Goal: Information Seeking & Learning: Check status

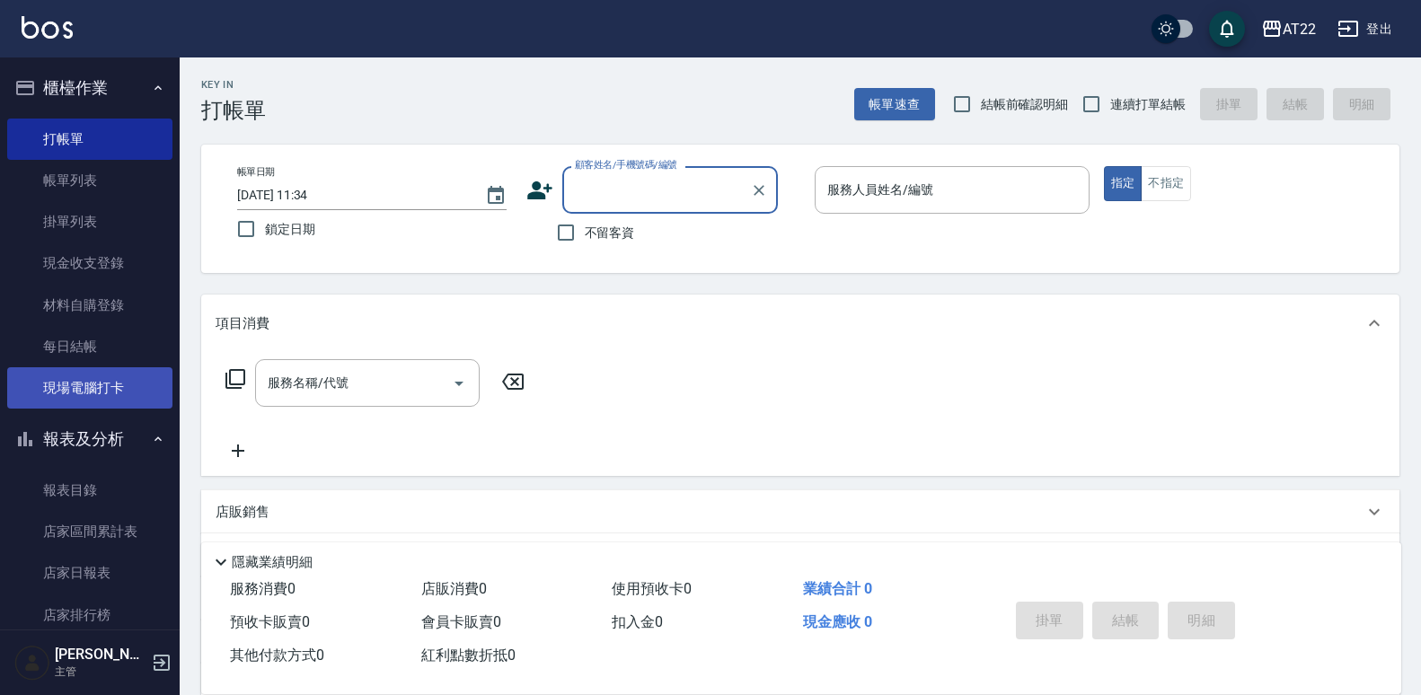
click at [61, 392] on link "現場電腦打卡" at bounding box center [89, 387] width 165 height 41
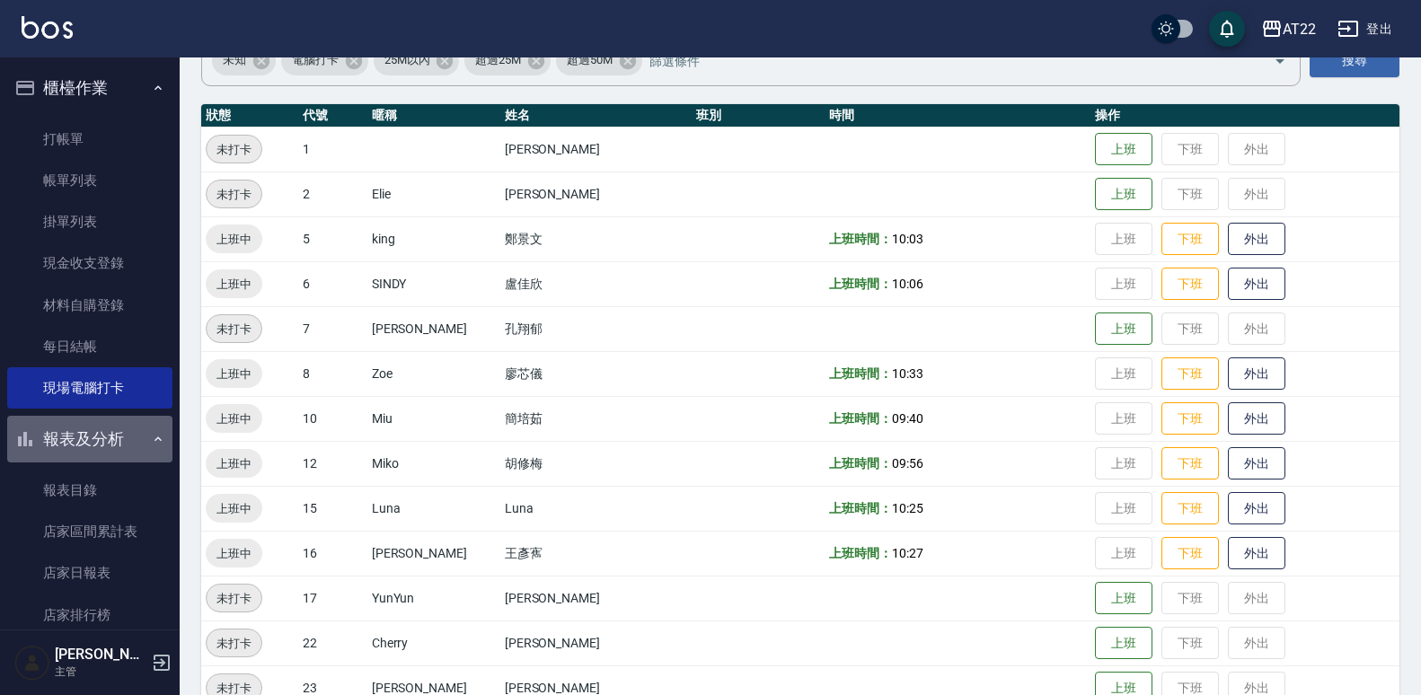
click at [123, 424] on button "報表及分析" at bounding box center [89, 439] width 165 height 47
click at [124, 424] on button "報表及分析" at bounding box center [89, 439] width 165 height 47
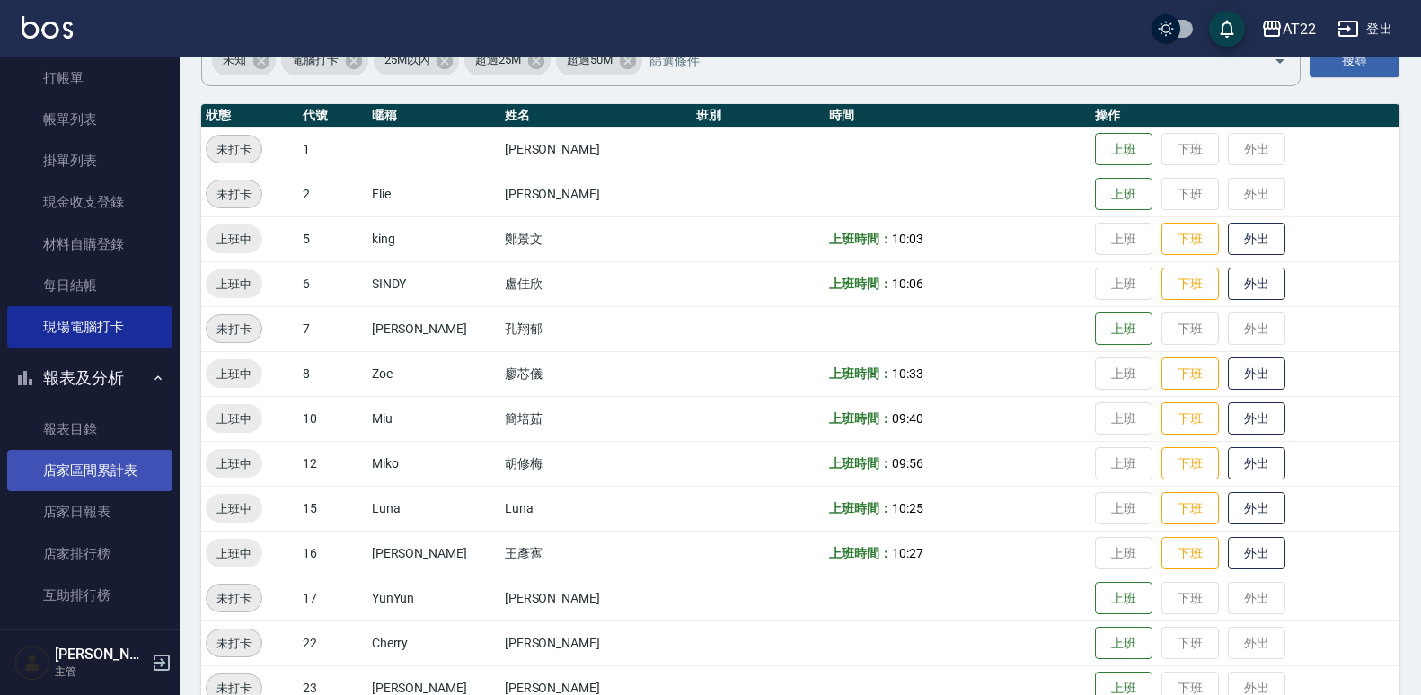
scroll to position [90, 0]
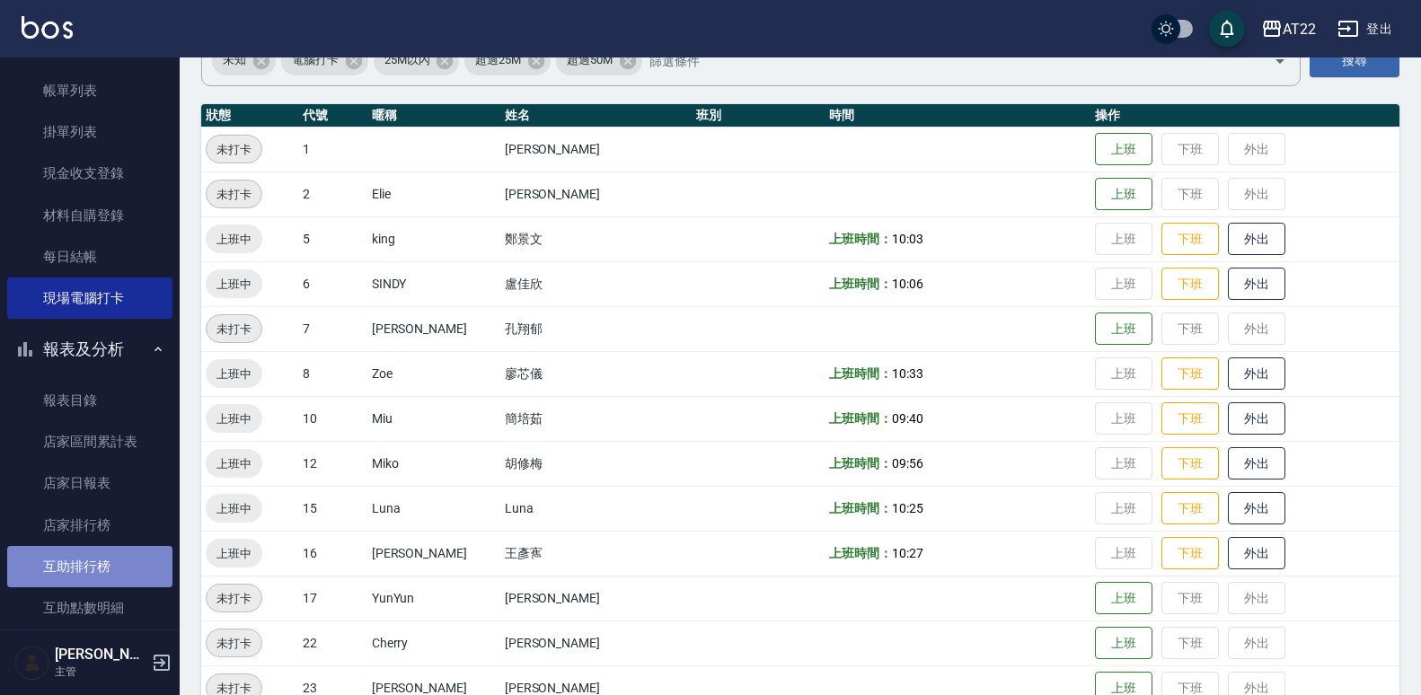
click at [104, 562] on link "互助排行榜" at bounding box center [89, 566] width 165 height 41
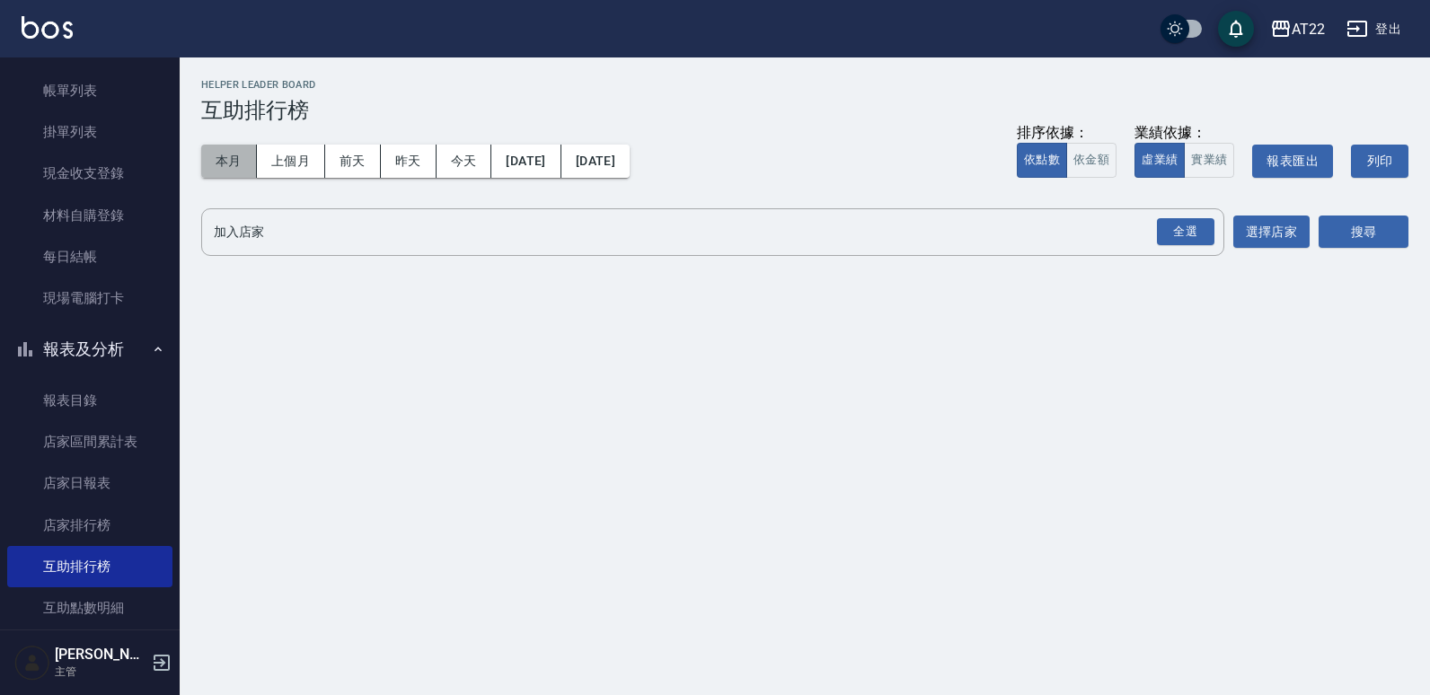
click at [223, 148] on button "本月" at bounding box center [229, 161] width 56 height 33
click at [1189, 239] on div "全選" at bounding box center [1185, 232] width 57 height 28
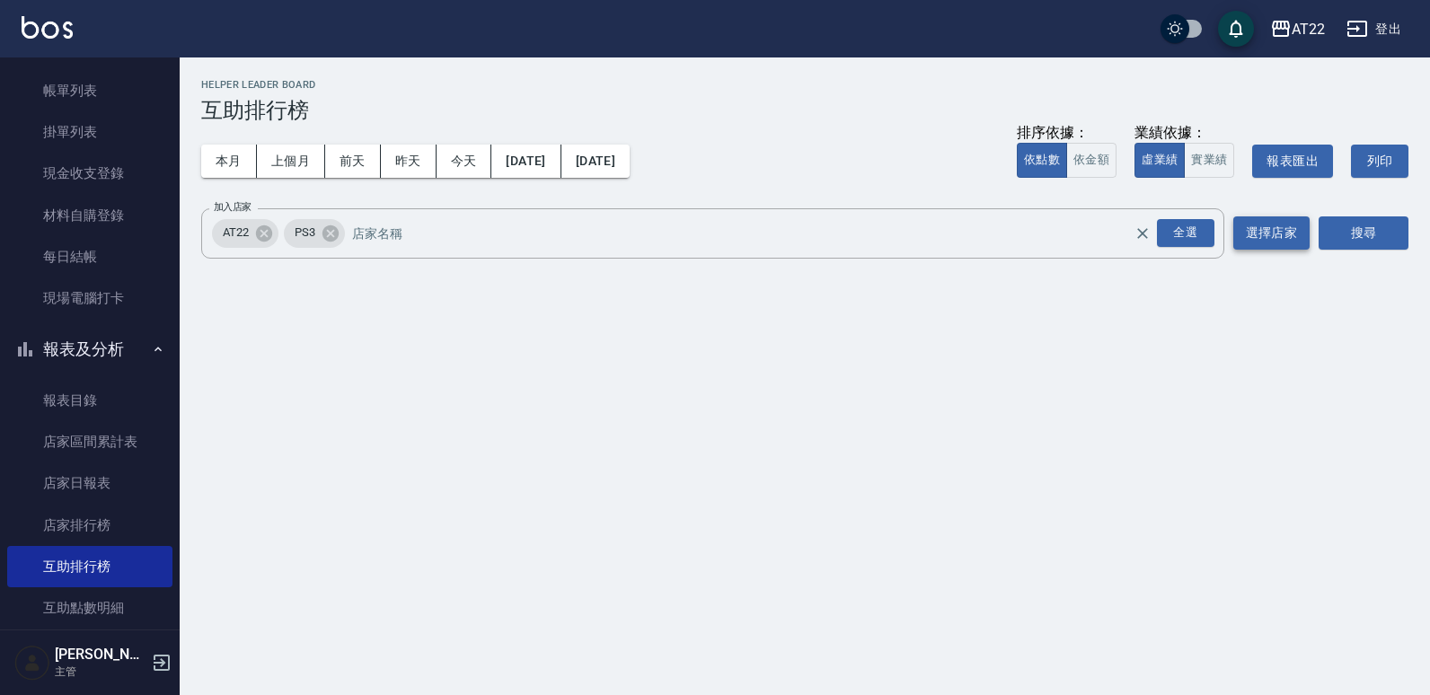
click at [1263, 222] on button "選擇店家" at bounding box center [1271, 232] width 76 height 33
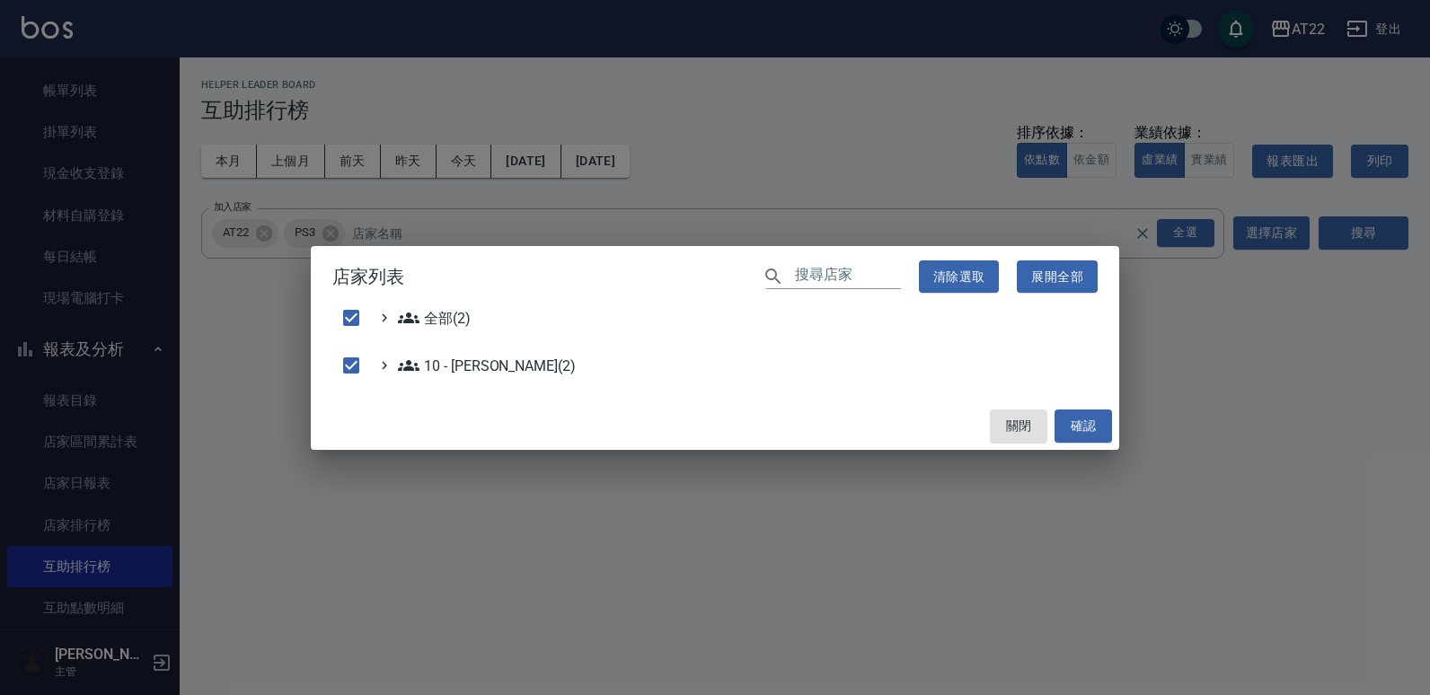
click at [1340, 210] on div "店家列表 ​ 清除選取 展開全部 全部(2) 10 - [PERSON_NAME](2) 關閉 確認" at bounding box center [715, 347] width 1430 height 695
checkbox input "false"
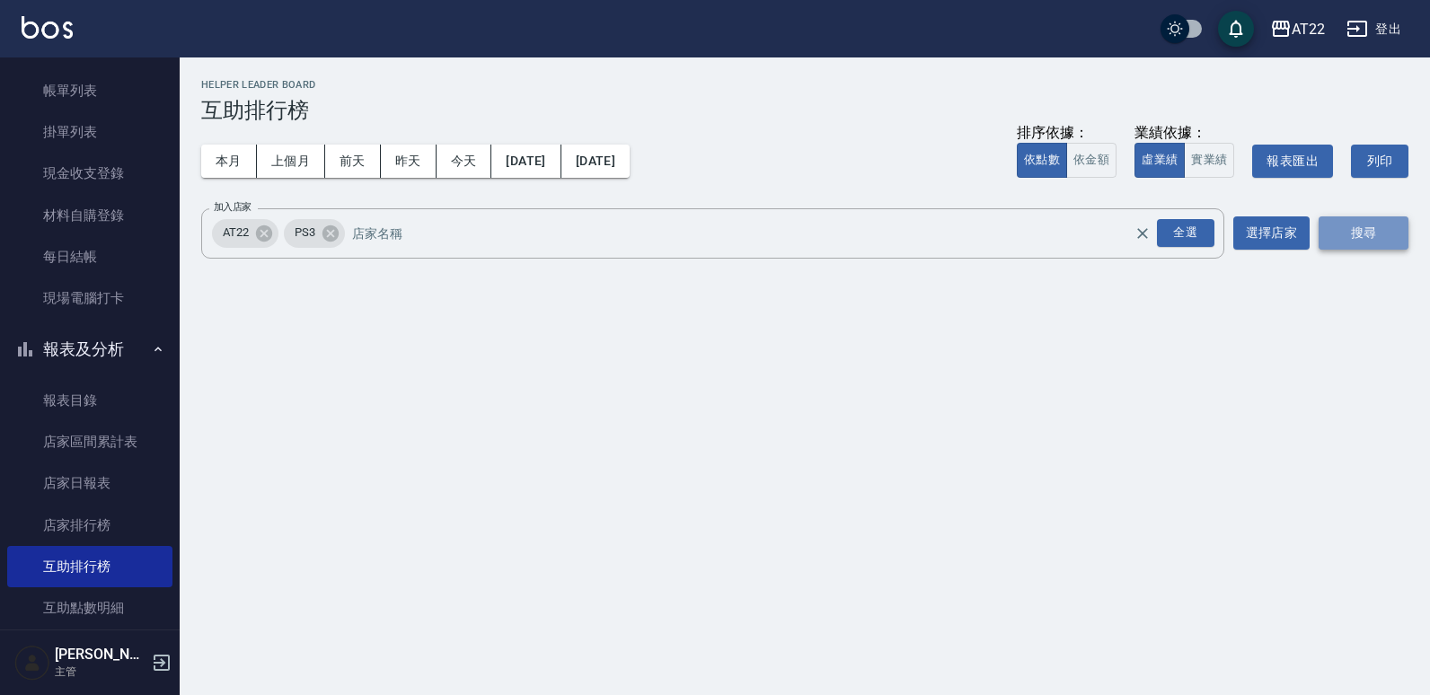
click at [1366, 222] on button "搜尋" at bounding box center [1363, 232] width 90 height 33
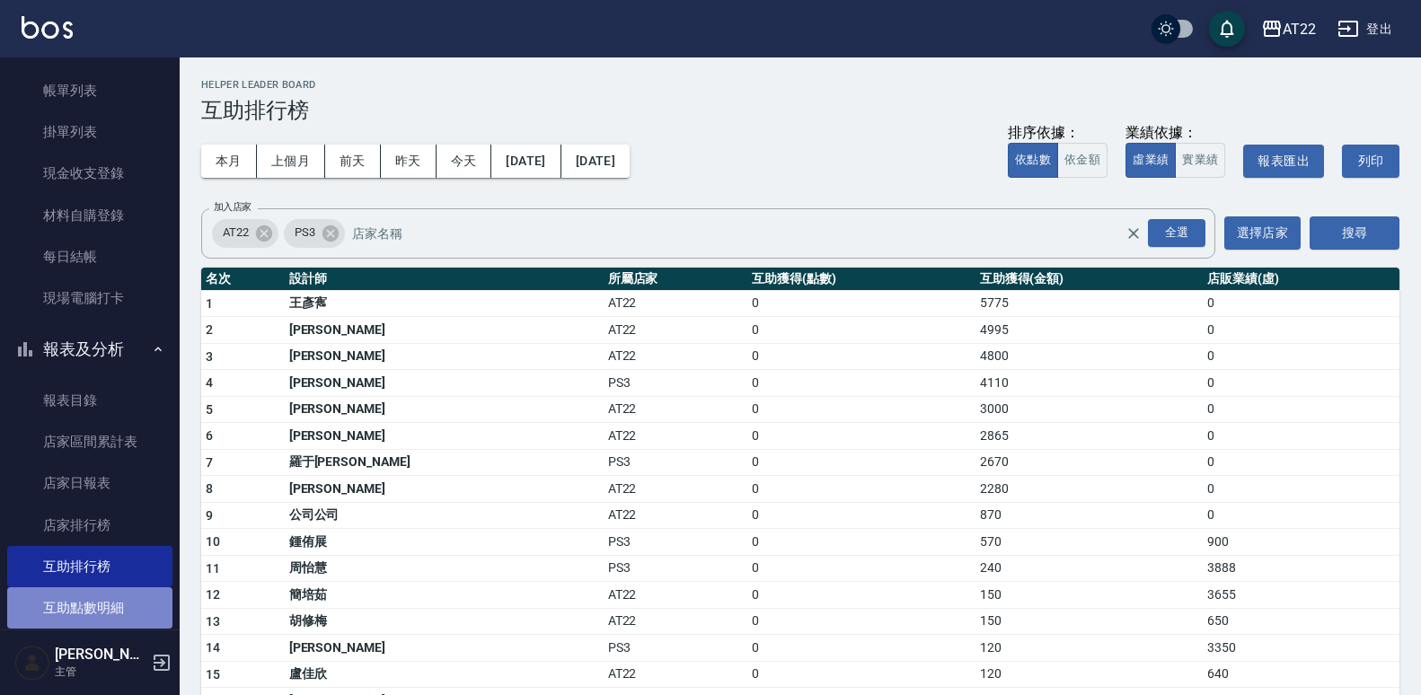
click at [126, 609] on link "互助點數明細" at bounding box center [89, 607] width 165 height 41
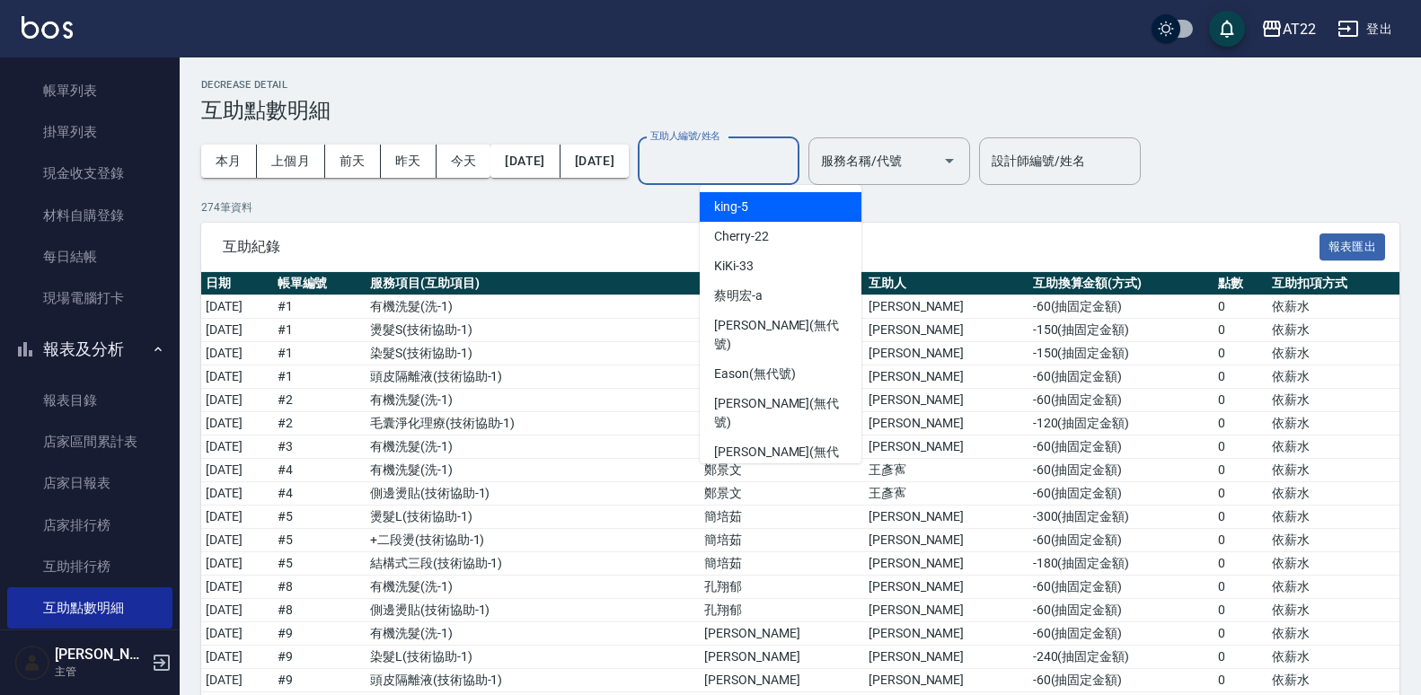
click at [791, 153] on input "互助人編號/姓名" at bounding box center [718, 160] width 145 height 31
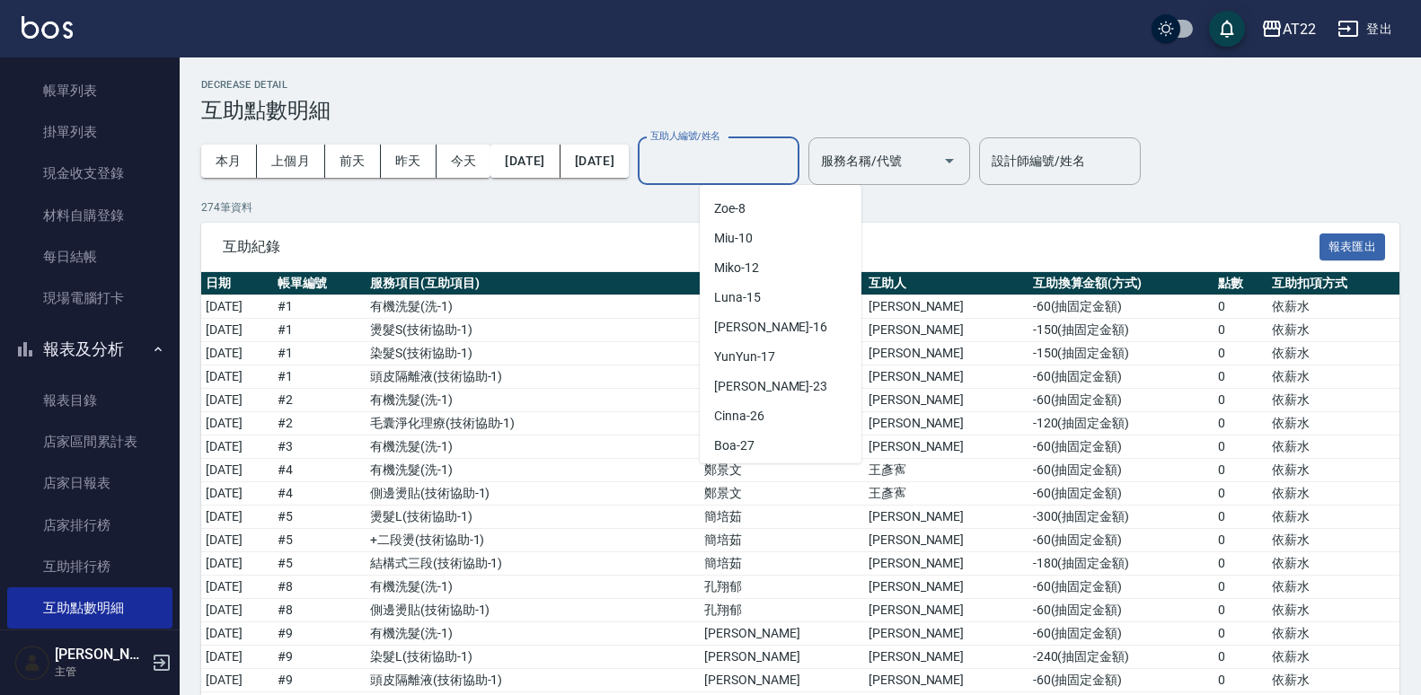
scroll to position [418, 0]
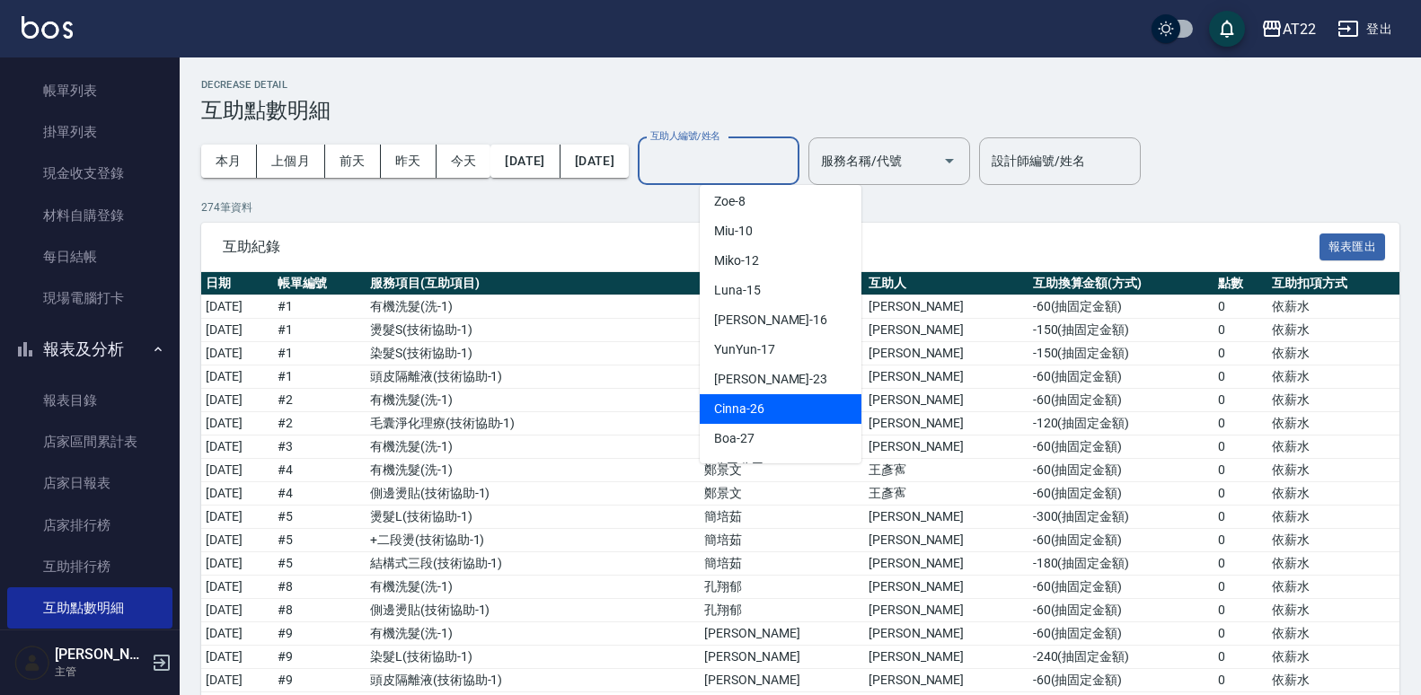
click at [765, 394] on div "Cinna -26" at bounding box center [781, 409] width 162 height 30
type input "Cinna-26"
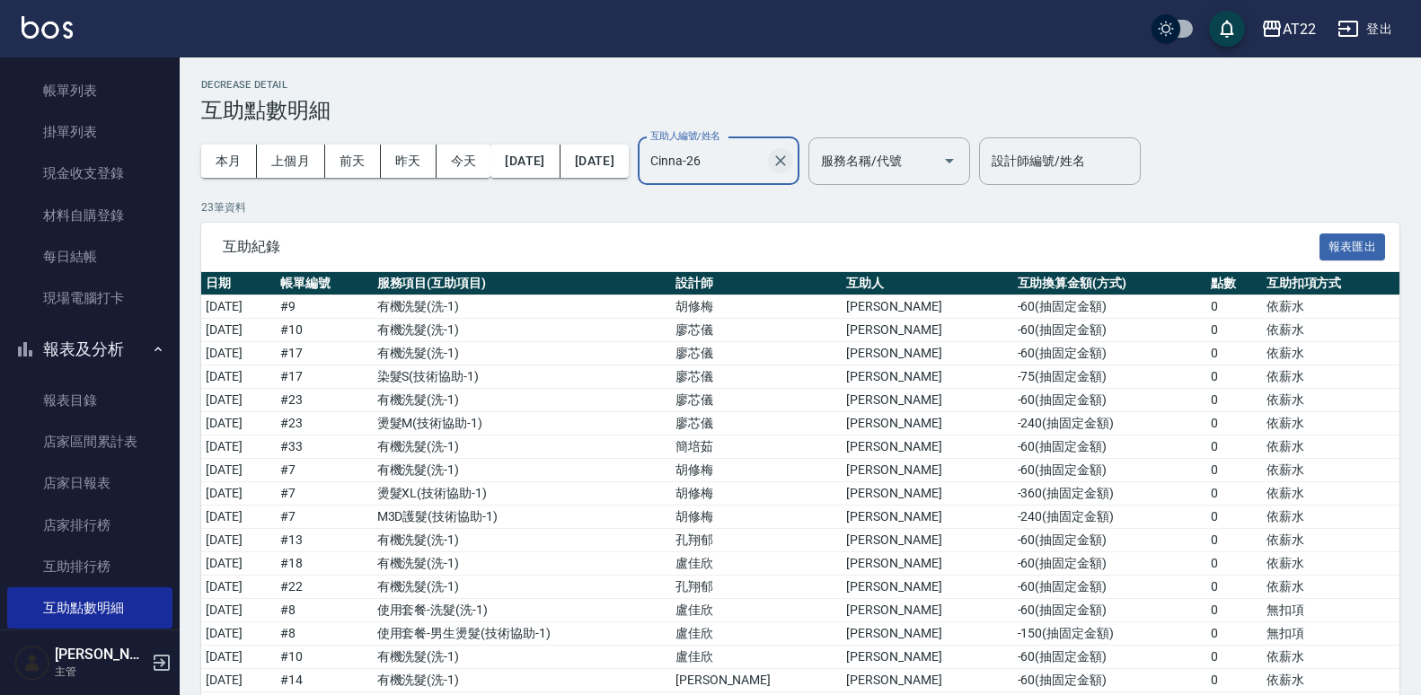
click at [789, 162] on icon "Clear" at bounding box center [780, 161] width 18 height 18
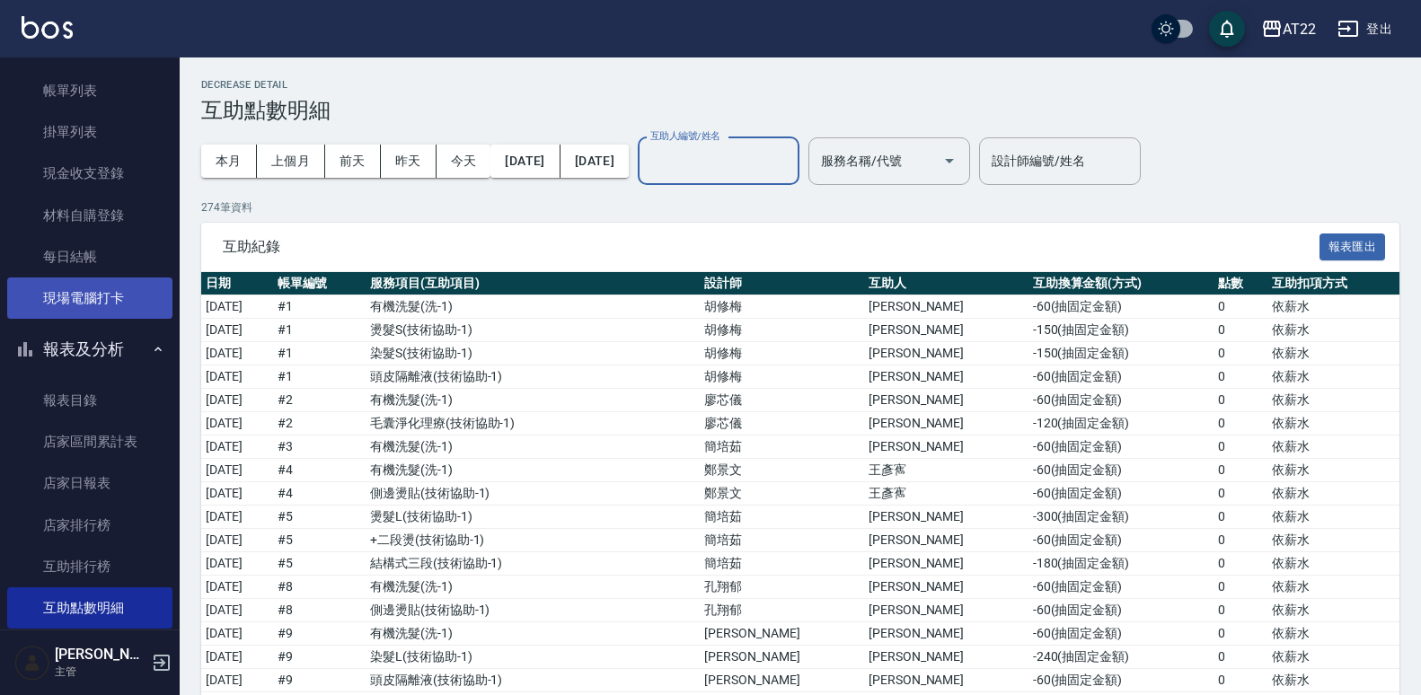
click at [43, 278] on link "現場電腦打卡" at bounding box center [89, 298] width 165 height 41
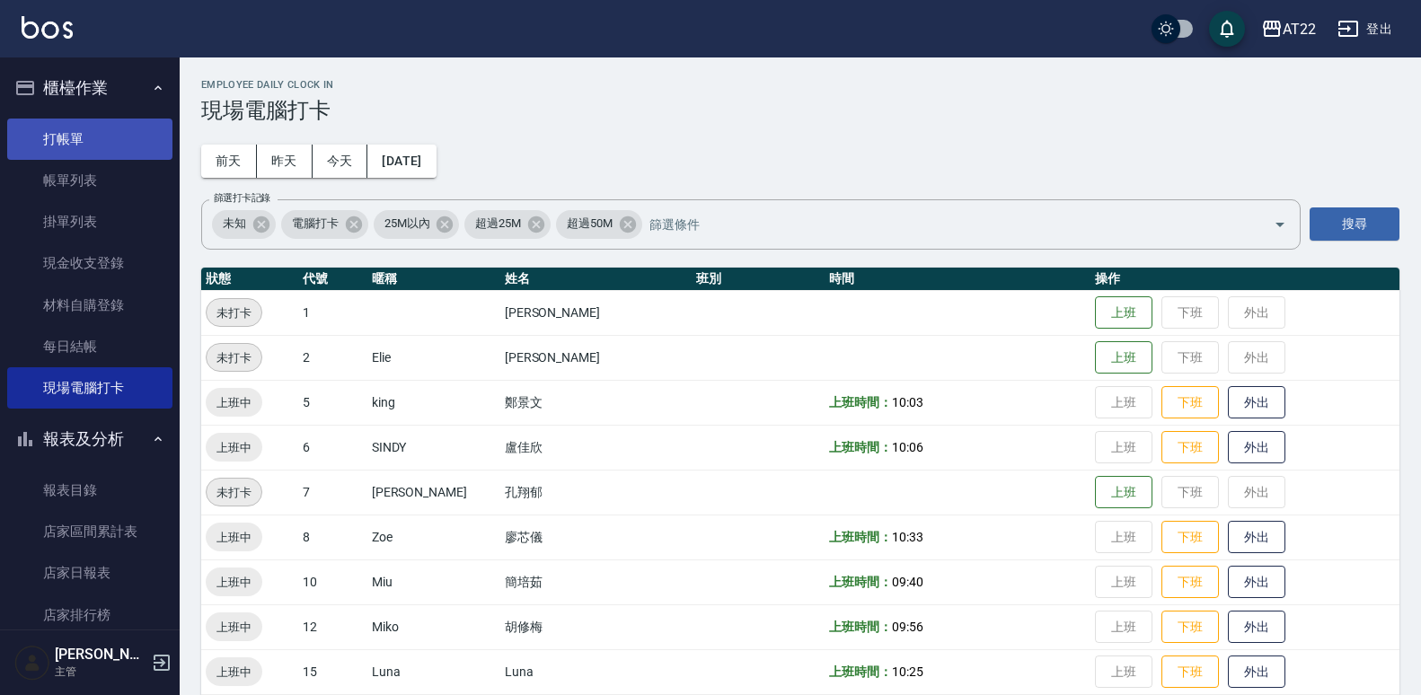
click at [107, 132] on link "打帳單" at bounding box center [89, 139] width 165 height 41
